Goal: Task Accomplishment & Management: Use online tool/utility

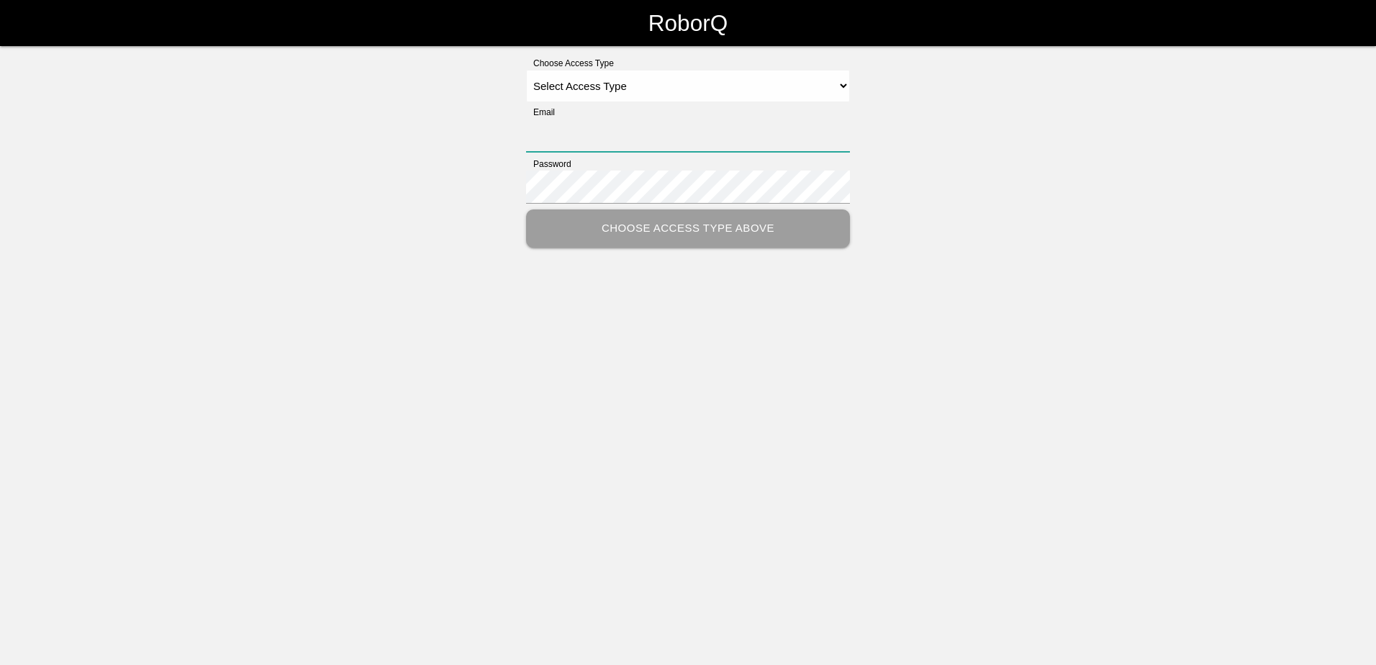
type input "[PERSON_NAME][EMAIL_ADDRESS][PERSON_NAME][DOMAIN_NAME]"
click at [841, 80] on select "Select Access Type Admin Customer Supervisor Worker" at bounding box center [688, 86] width 324 height 32
select select "Customer"
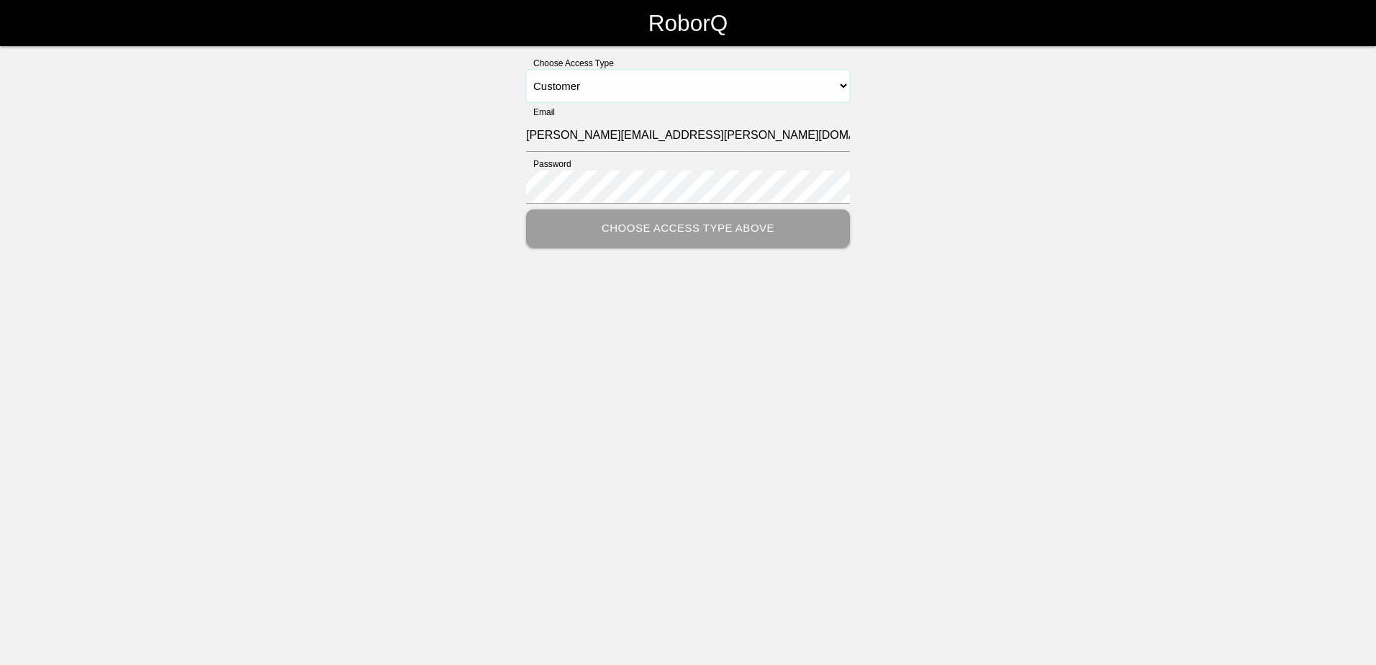
click at [526, 70] on select "Select Access Type Admin Customer Supervisor Worker" at bounding box center [688, 86] width 324 height 32
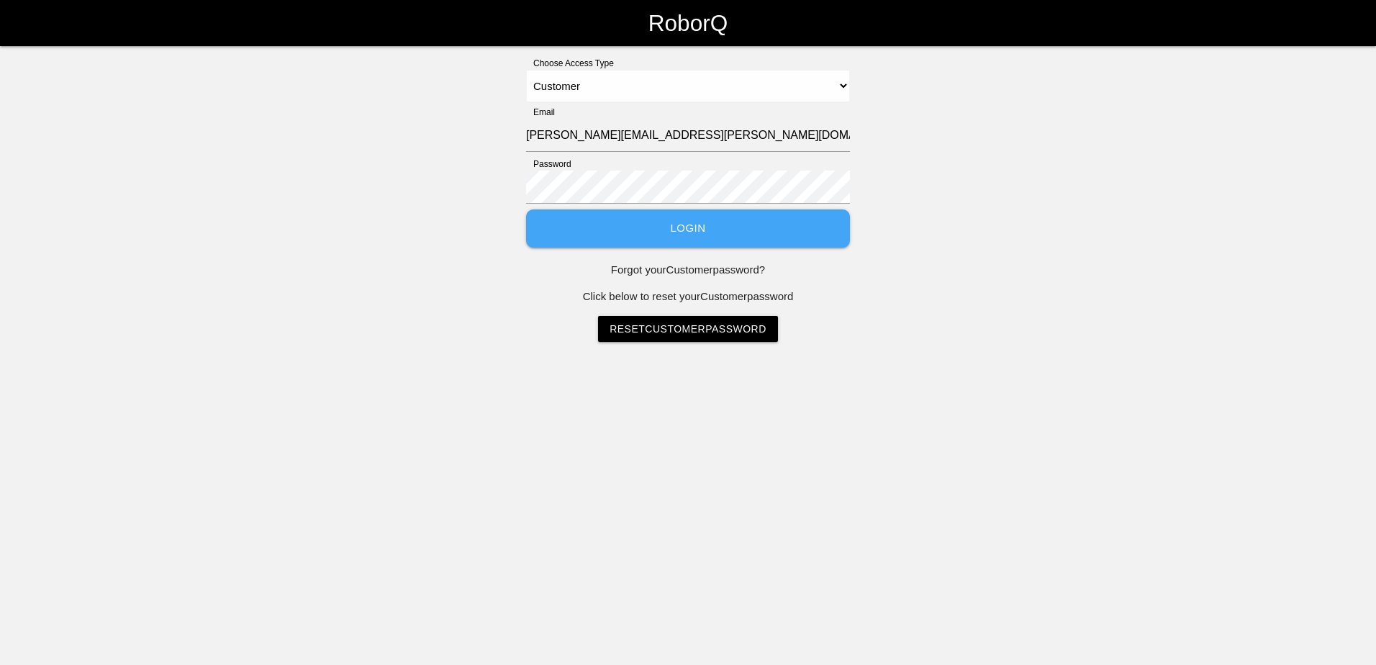
click at [691, 226] on button "Login" at bounding box center [688, 228] width 324 height 38
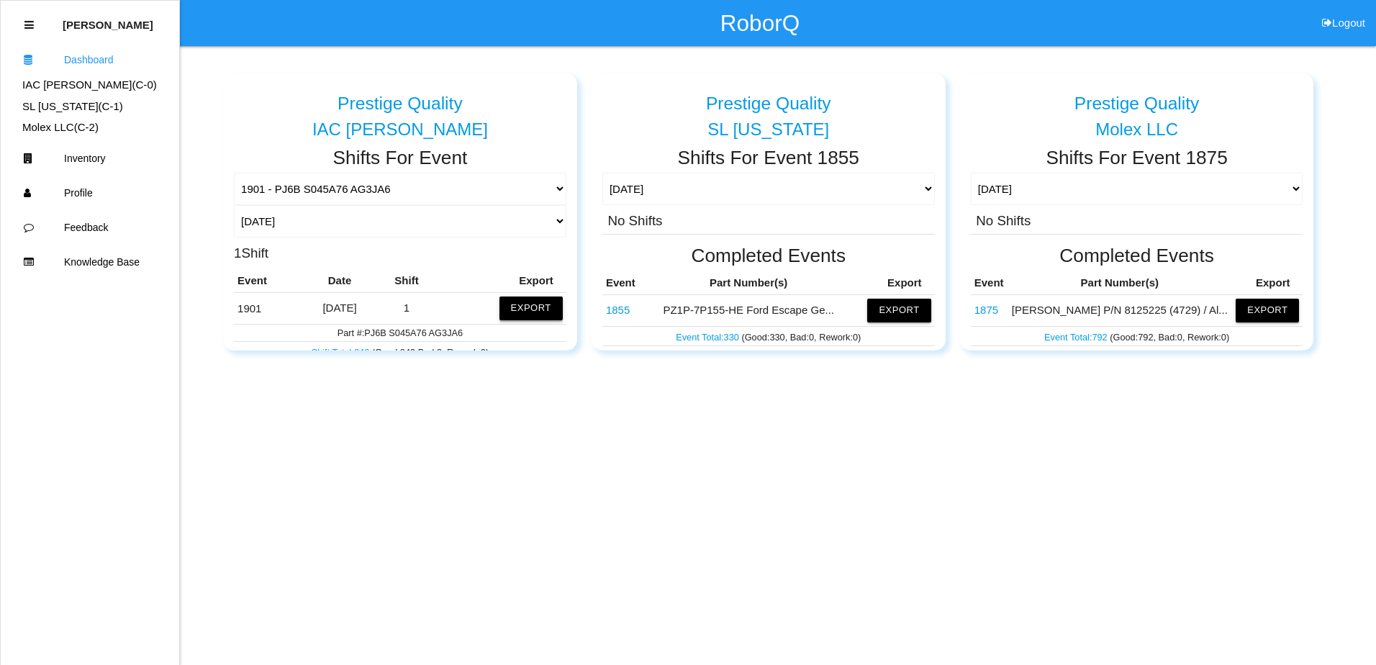
click at [512, 301] on button "Export" at bounding box center [530, 307] width 63 height 23
click at [509, 306] on button "Excel" at bounding box center [517, 305] width 27 height 12
drag, startPoint x: 1045, startPoint y: 462, endPoint x: 605, endPoint y: 426, distance: 441.8
click at [1045, 422] on html "RoborQ Logout [PERSON_NAME] Dashboard IAC [PERSON_NAME] (C- 0 ) SL [US_STATE] (…" at bounding box center [688, 211] width 1376 height 422
